Goal: Information Seeking & Learning: Learn about a topic

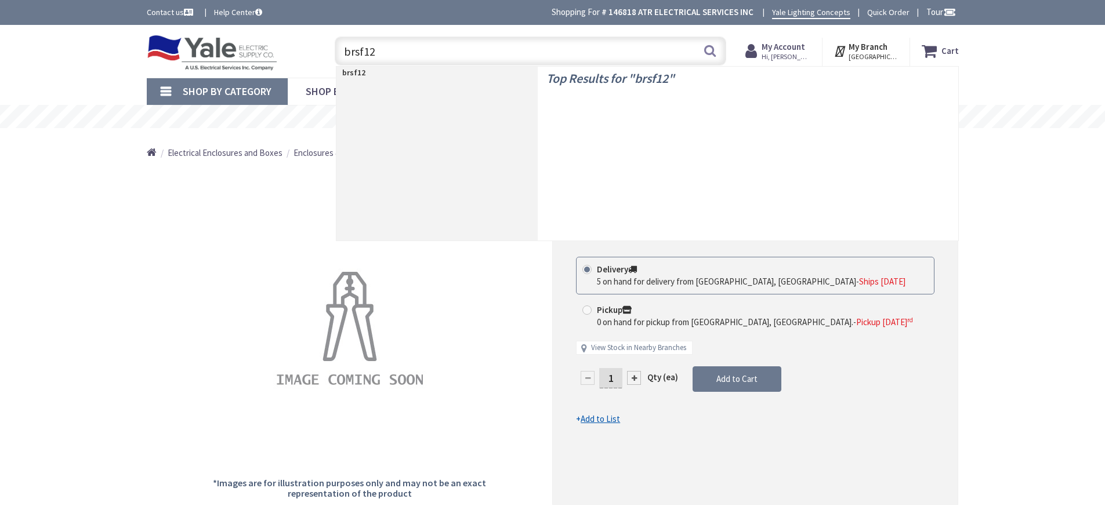
type input "brsf125"
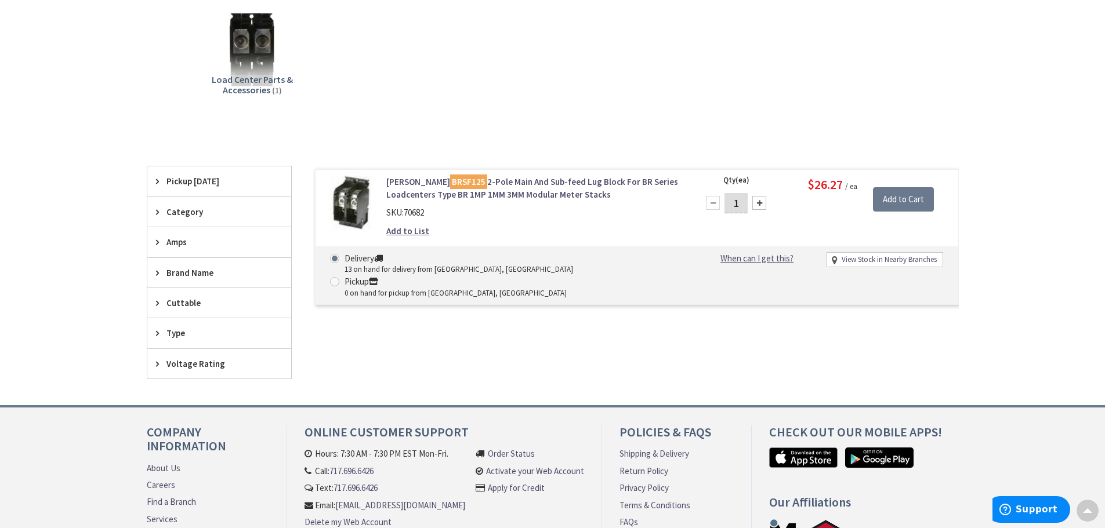
click at [536, 189] on link "[PERSON_NAME] BRSF125 2-Pole Main And Sub-feed Lug Block For BR Series Loadcent…" at bounding box center [533, 188] width 295 height 25
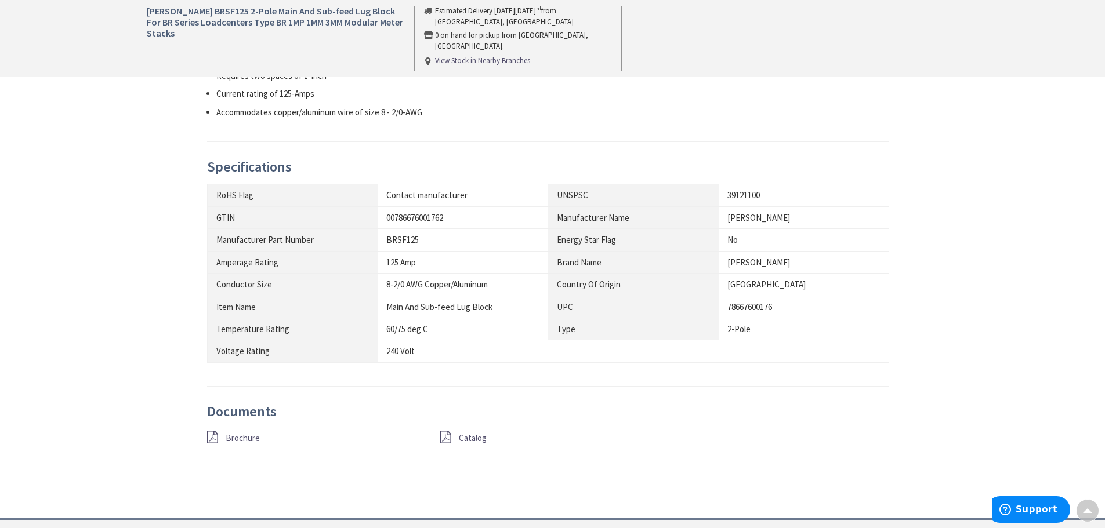
scroll to position [580, 0]
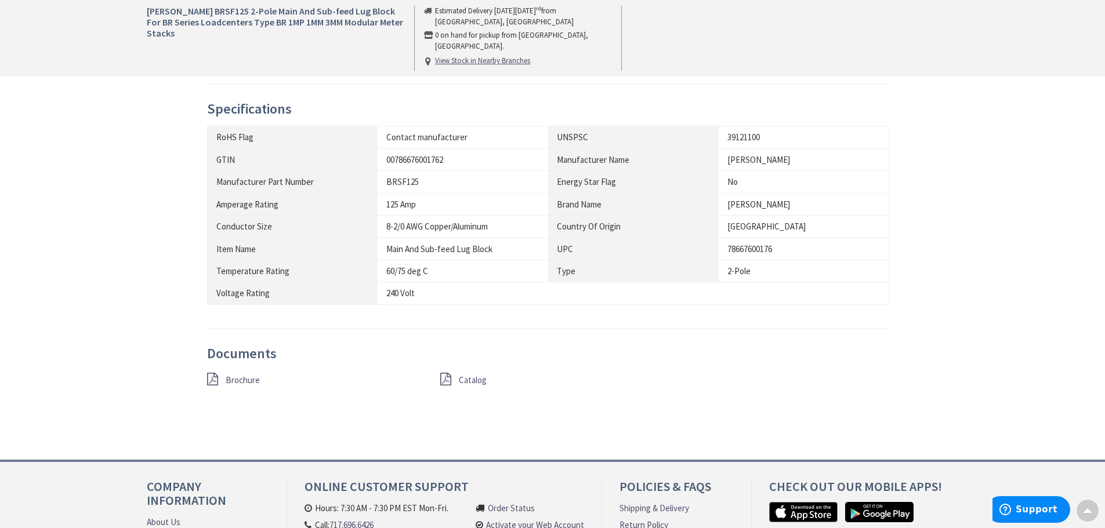
click at [228, 380] on span "Brochure" at bounding box center [243, 380] width 34 height 11
